Goal: Navigation & Orientation: Find specific page/section

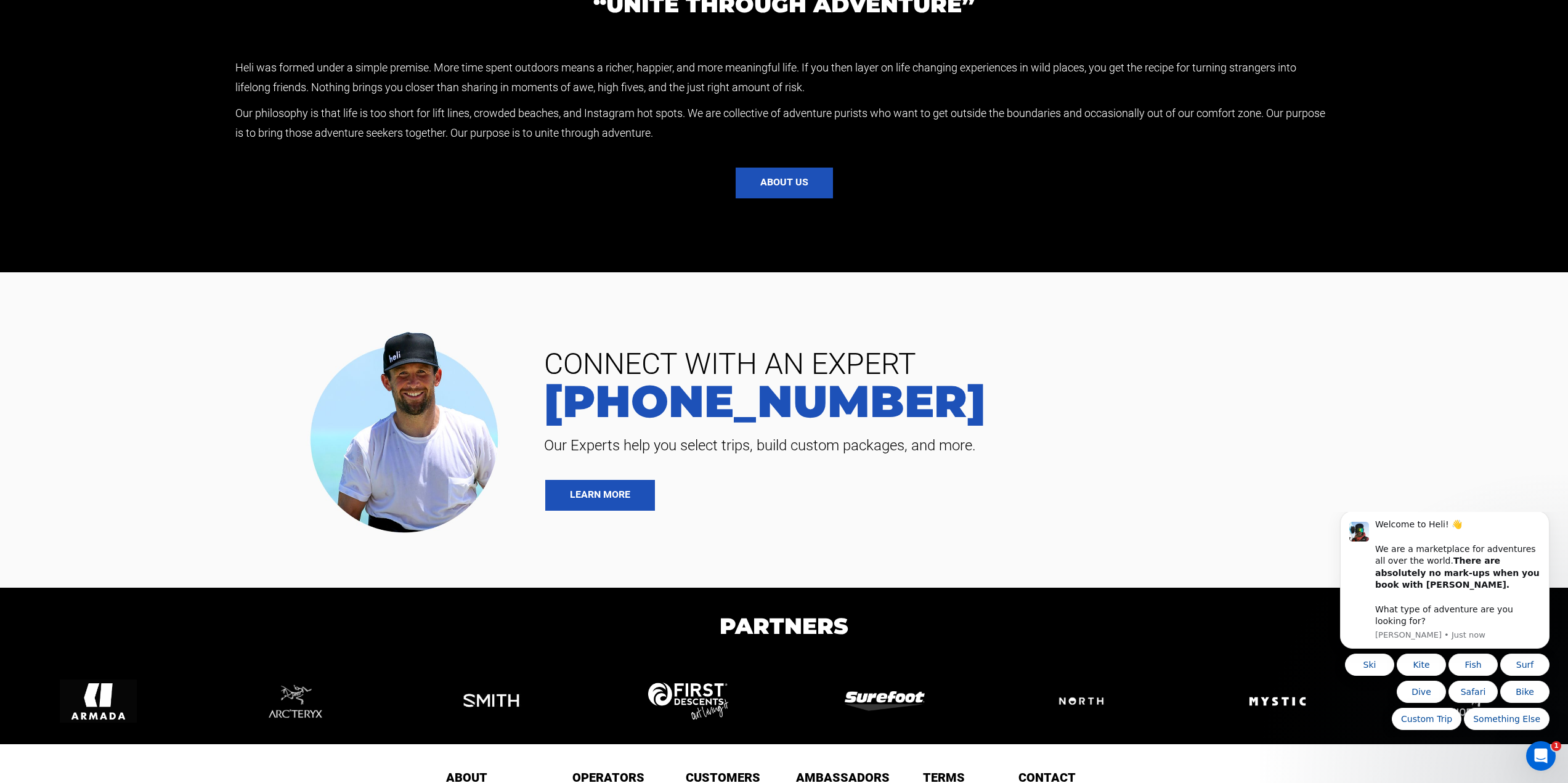
scroll to position [3221, 0]
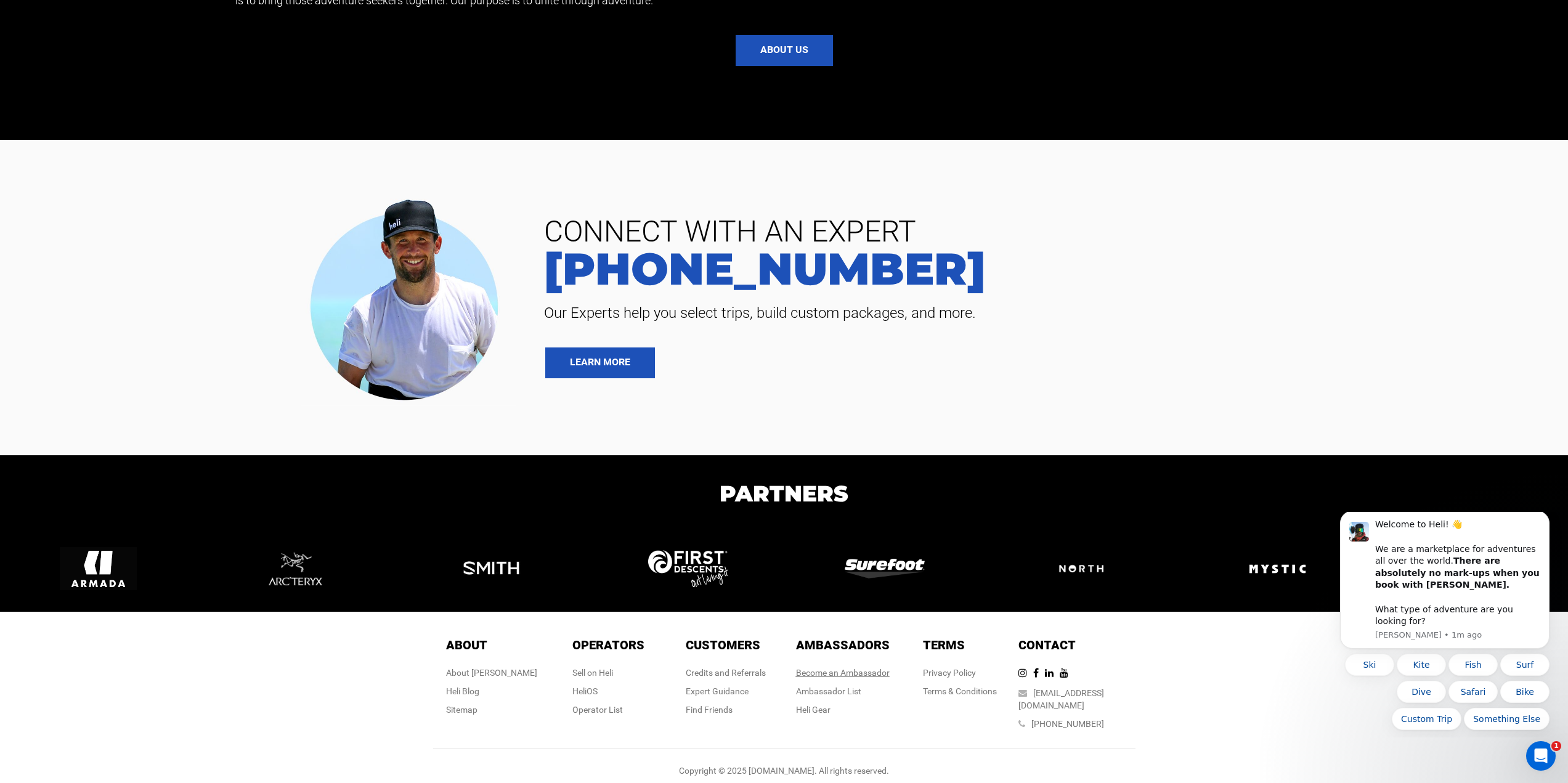
click at [845, 673] on link "Become an Ambassador" at bounding box center [843, 673] width 94 height 10
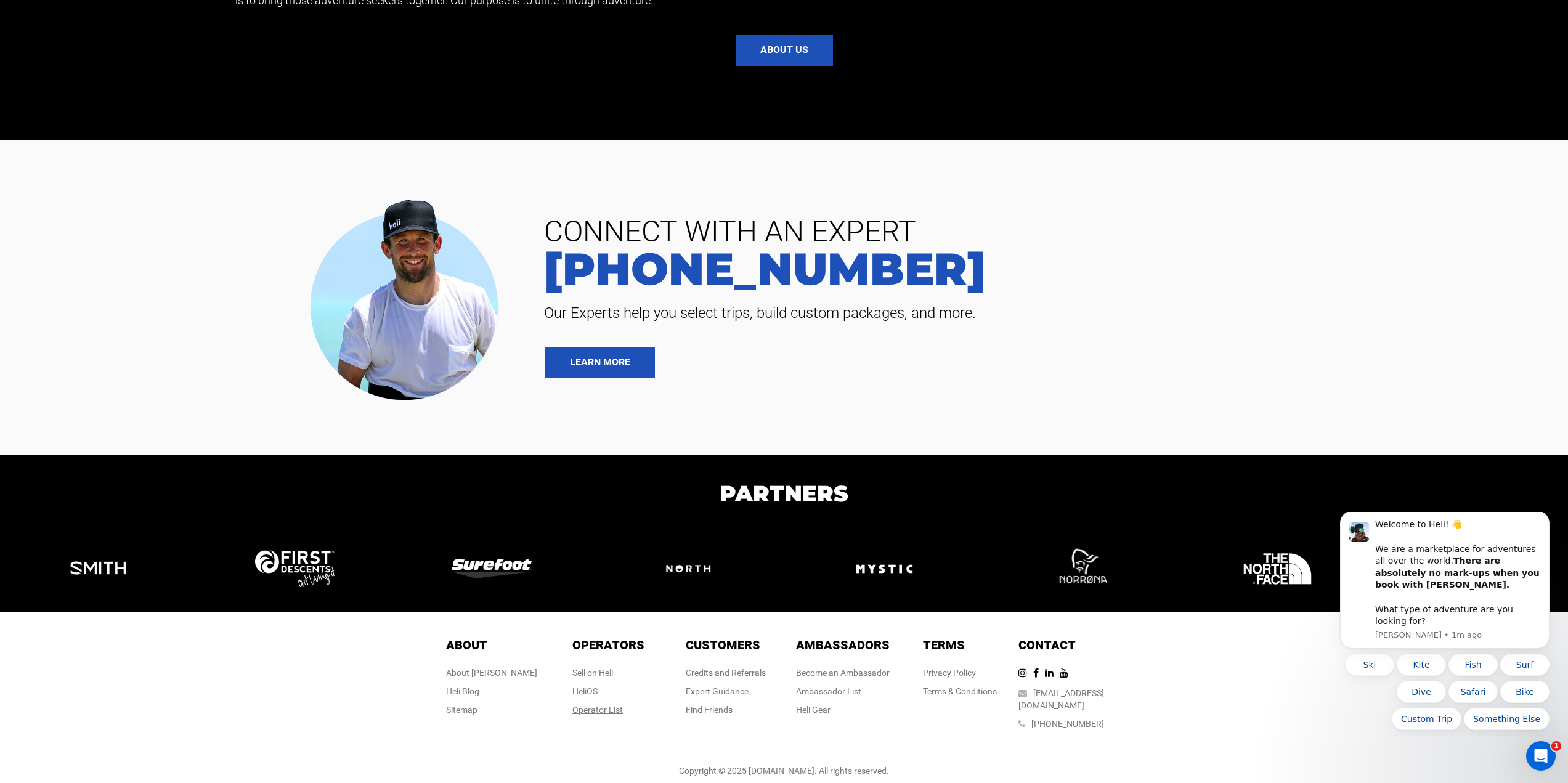
click at [600, 709] on div "Operator List" at bounding box center [608, 710] width 72 height 13
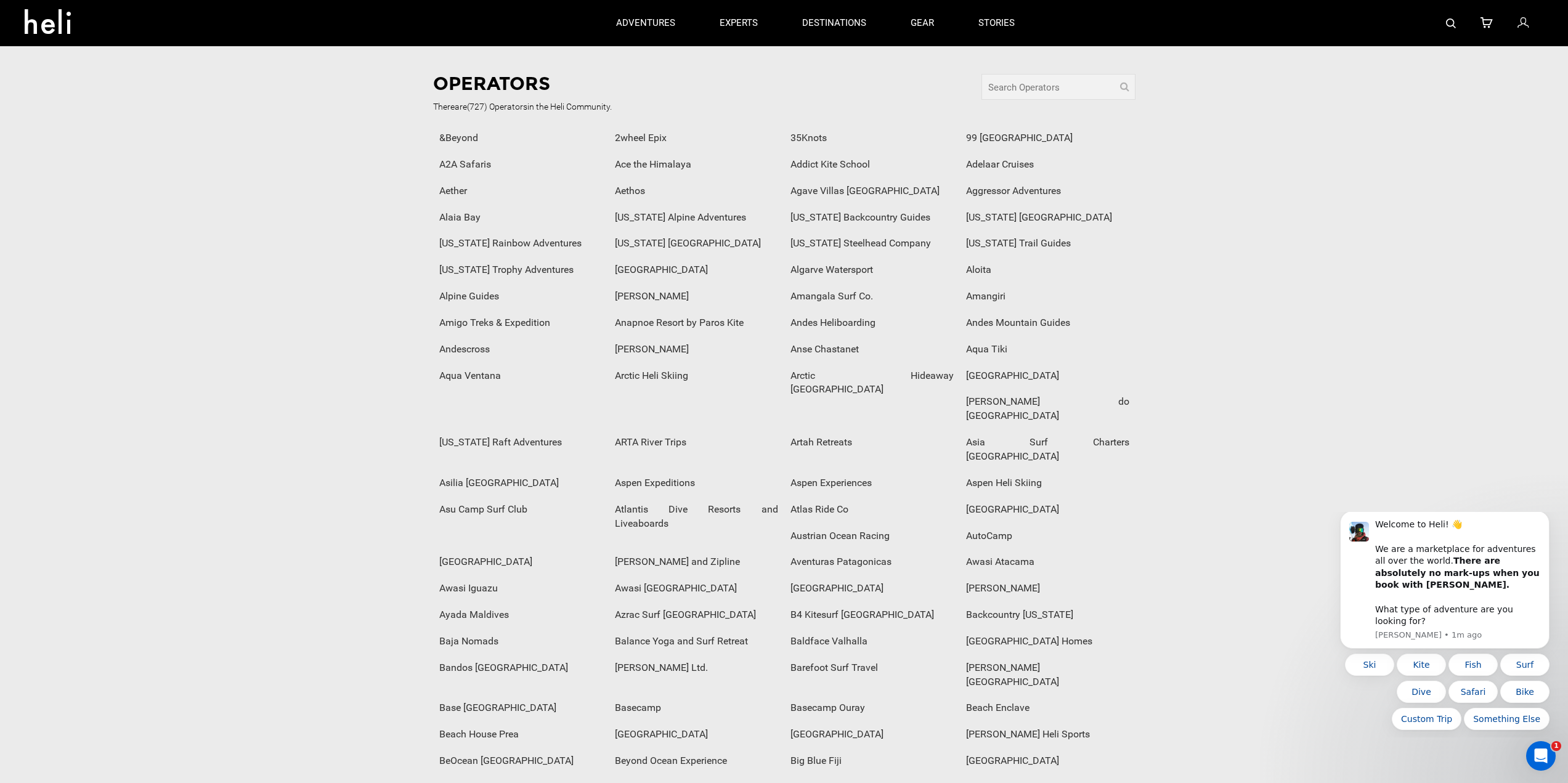
click at [460, 295] on div "Alpine Guides" at bounding box center [520, 297] width 175 height 26
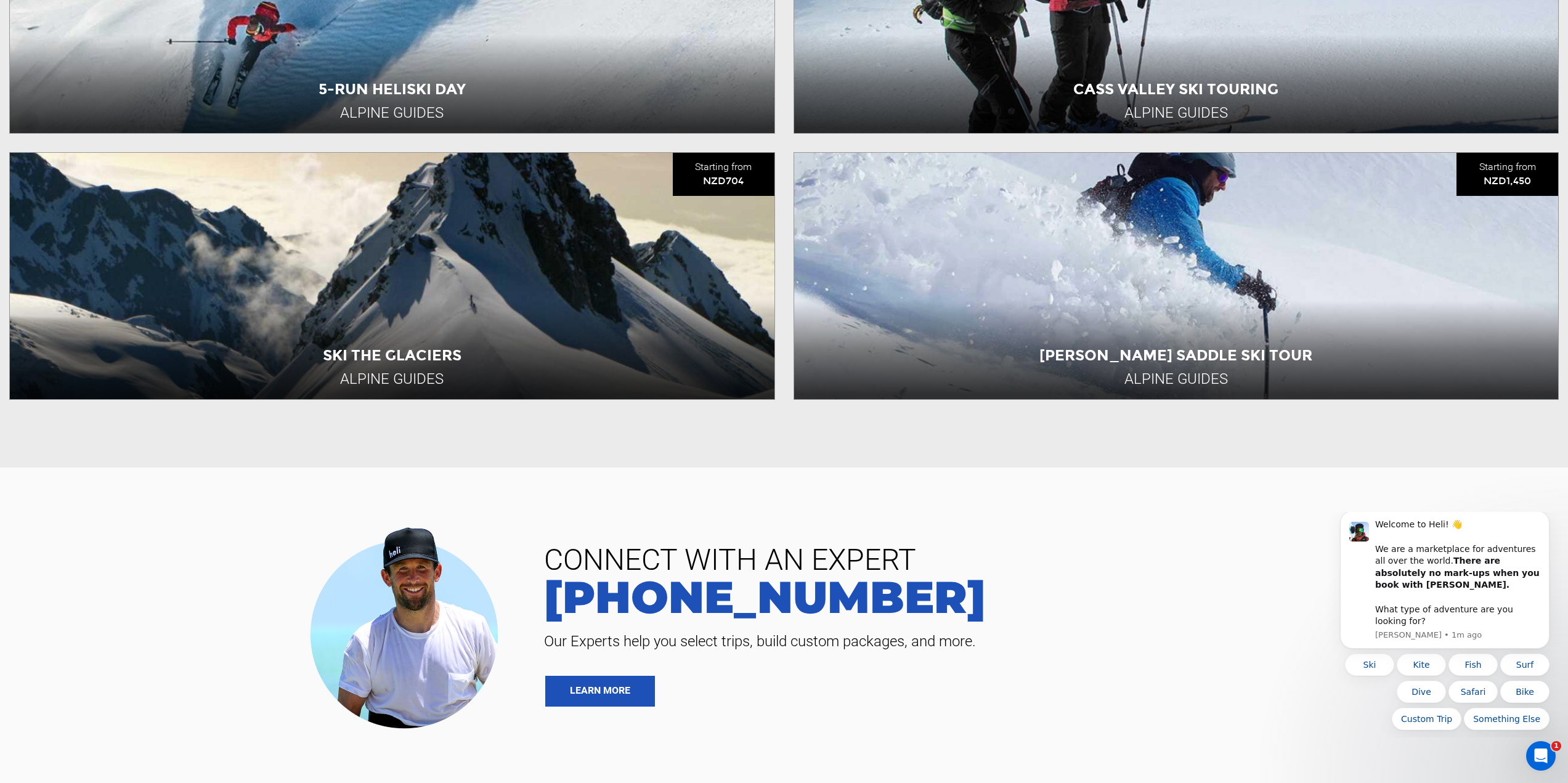
scroll to position [897, 0]
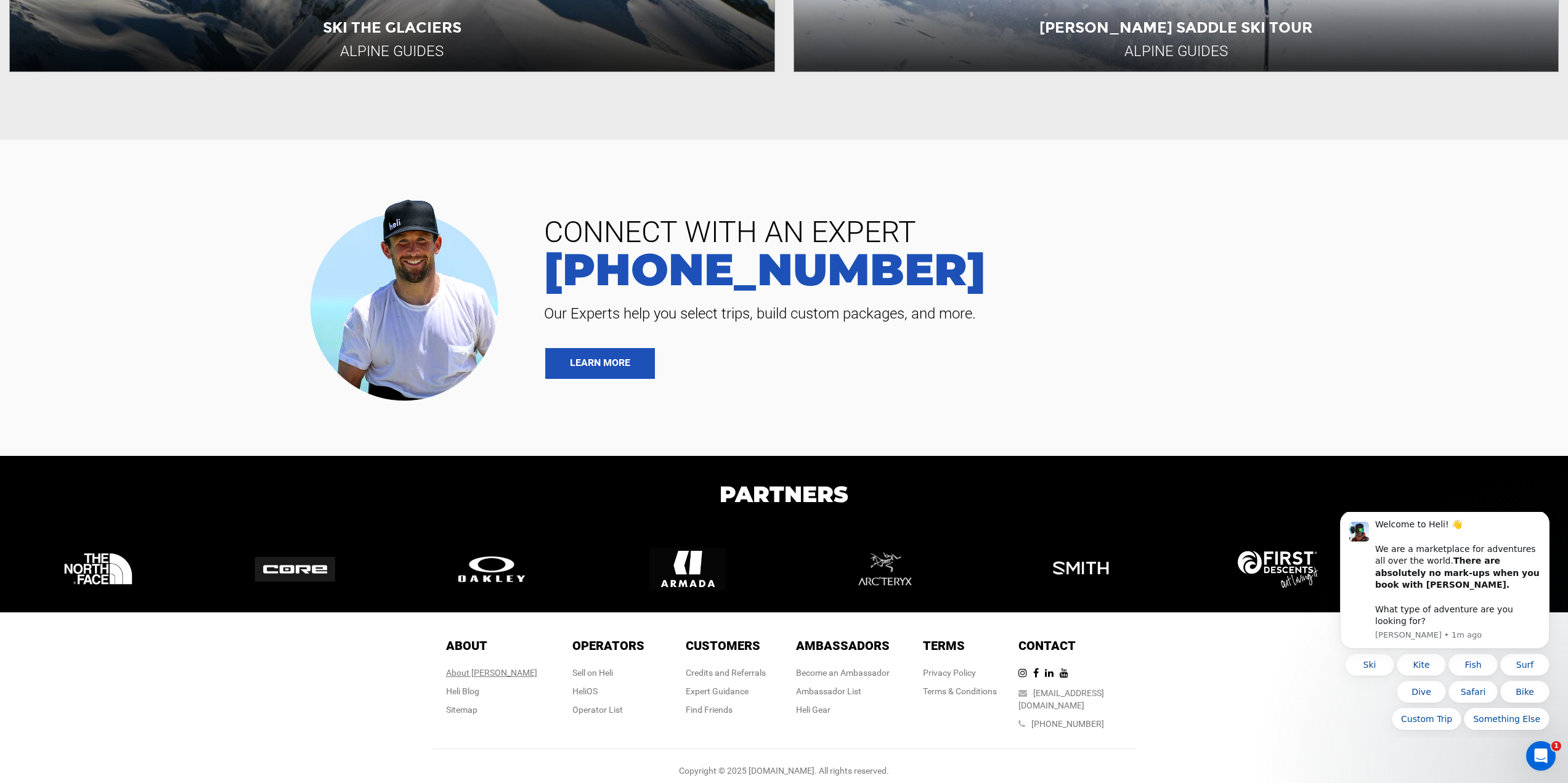
click at [485, 668] on div "About [PERSON_NAME]" at bounding box center [492, 673] width 91 height 13
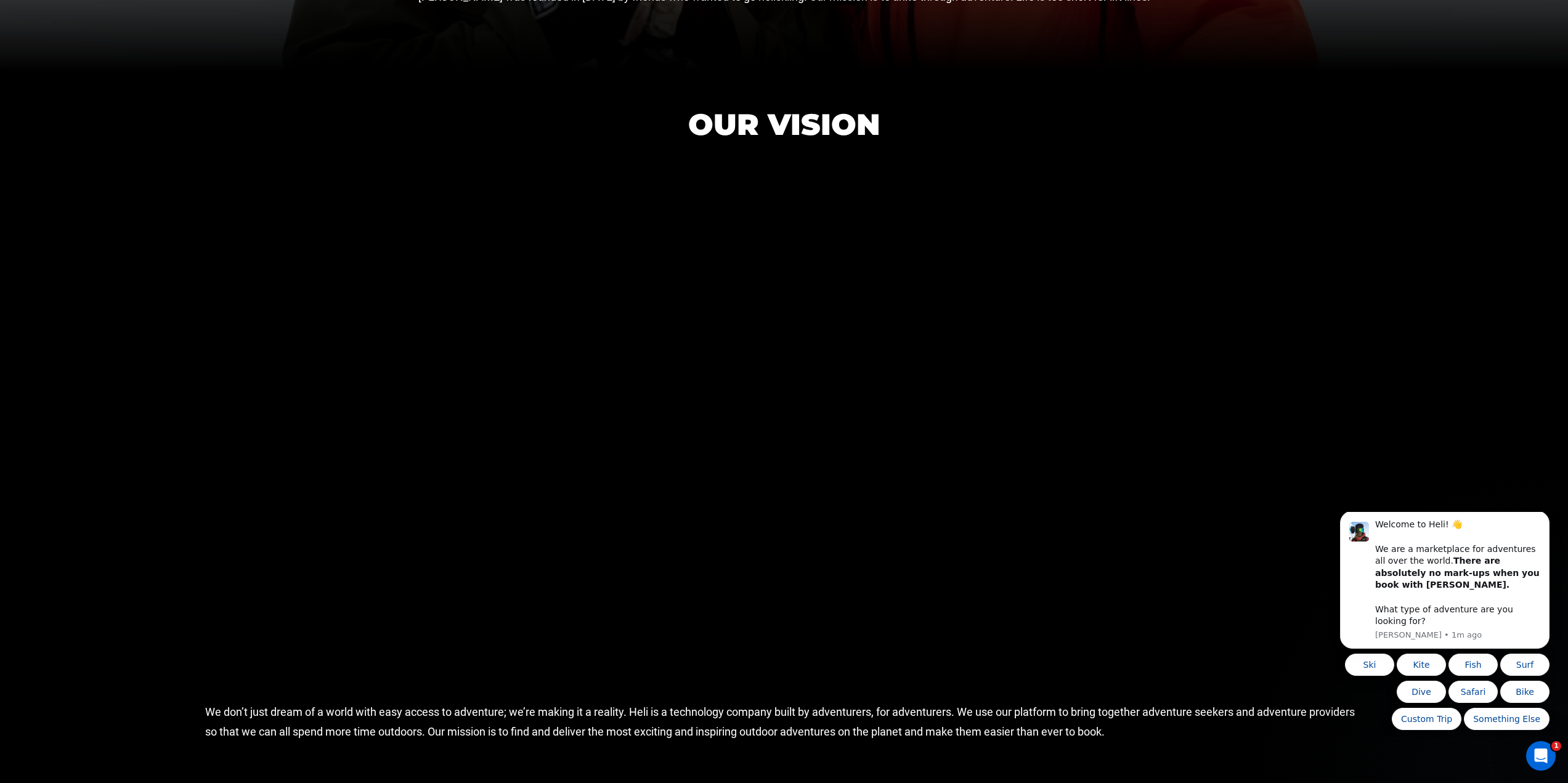
scroll to position [678, 0]
